Goal: Task Accomplishment & Management: Manage account settings

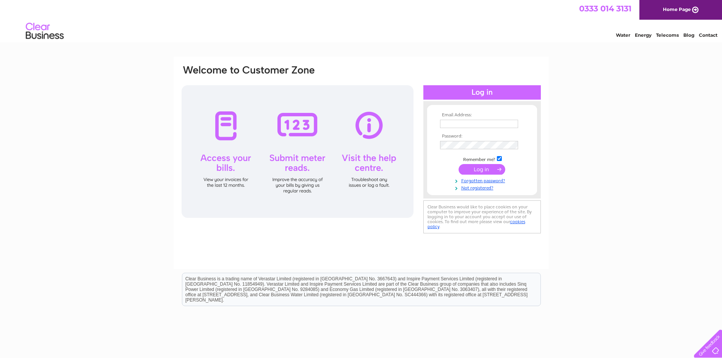
type input "[EMAIL_ADDRESS][DOMAIN_NAME]"
click at [490, 171] on input "submit" at bounding box center [482, 169] width 47 height 11
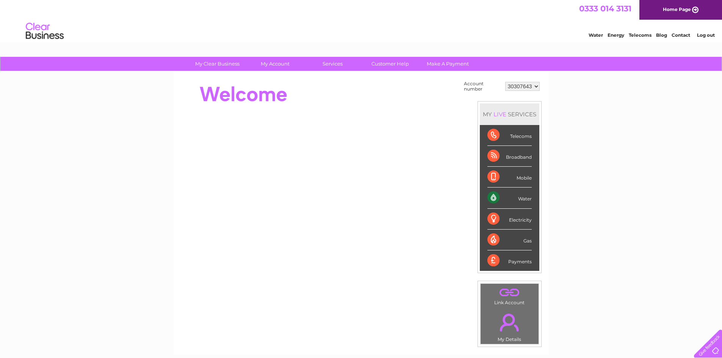
drag, startPoint x: 0, startPoint y: 0, endPoint x: 591, endPoint y: 82, distance: 596.9
drag, startPoint x: 591, startPoint y: 82, endPoint x: 582, endPoint y: 85, distance: 9.4
click at [582, 85] on div "My Clear Business Login Details My Details My Preferences Link Account My Accou…" at bounding box center [361, 271] width 722 height 428
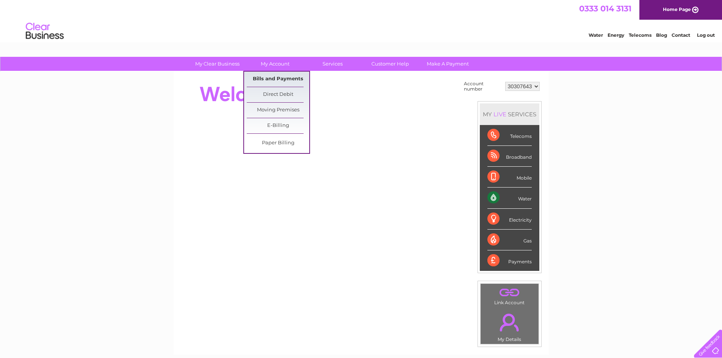
click at [275, 81] on link "Bills and Payments" at bounding box center [278, 79] width 63 height 15
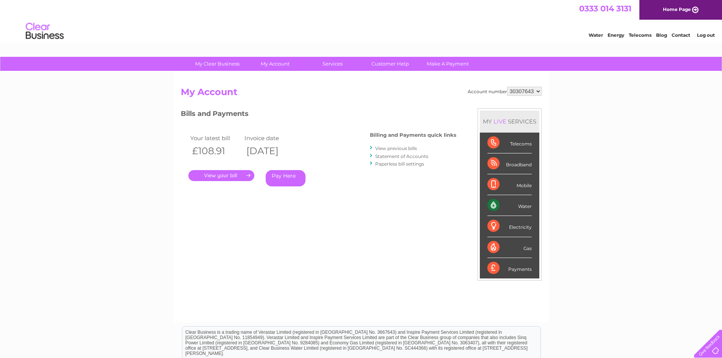
click at [225, 174] on link "." at bounding box center [221, 175] width 66 height 11
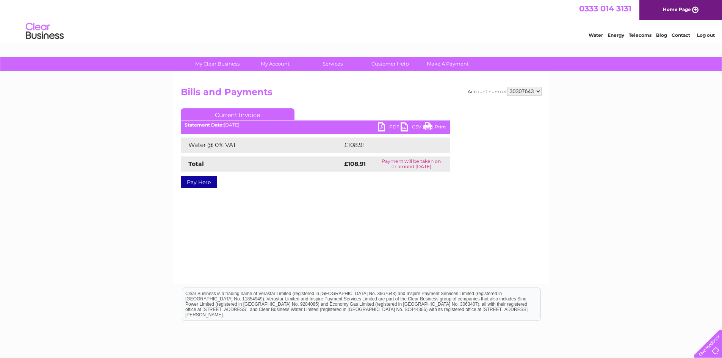
click at [393, 128] on link "PDF" at bounding box center [389, 127] width 23 height 11
